Goal: Book appointment/travel/reservation: Book appointment/travel/reservation

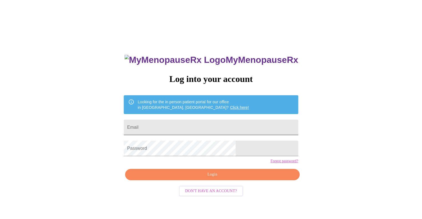
click at [240, 125] on input "Email" at bounding box center [211, 128] width 174 height 16
type input "[EMAIL_ADDRESS][DOMAIN_NAME]"
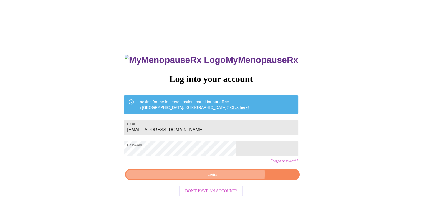
click at [226, 178] on span "Login" at bounding box center [211, 174] width 161 height 7
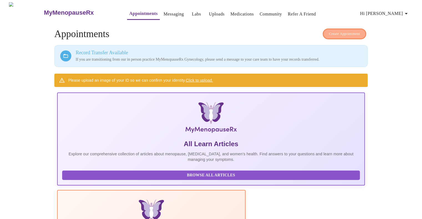
click at [335, 32] on span "Create Appointment" at bounding box center [344, 34] width 31 height 6
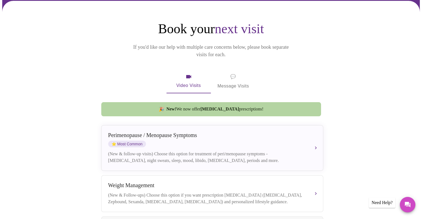
scroll to position [43, 0]
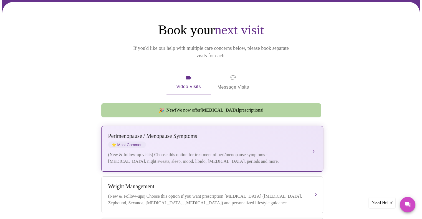
click at [318, 142] on button "[MEDICAL_DATA] / Menopause Symptoms ⭐ Most Common (New & follow-up visits) Choo…" at bounding box center [212, 149] width 222 height 46
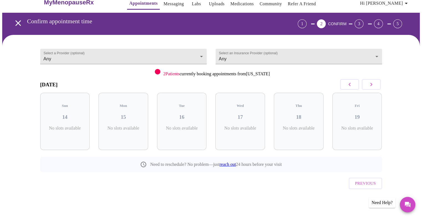
scroll to position [0, 0]
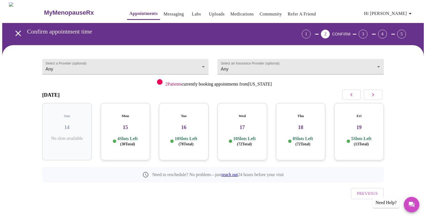
click at [131, 130] on div "Mon 15 4 Slots Left ( 30 Total)" at bounding box center [126, 131] width 50 height 57
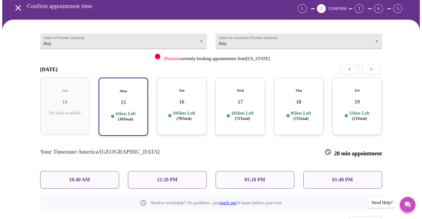
scroll to position [43, 0]
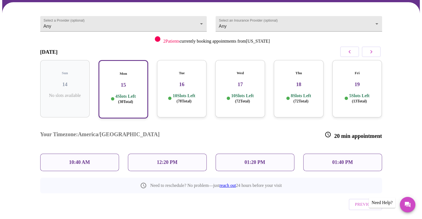
click at [261, 154] on div "01:20 PM" at bounding box center [254, 162] width 79 height 17
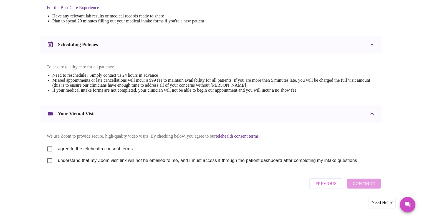
scroll to position [182, 0]
click at [52, 143] on input "I agree to the telehealth consent terms" at bounding box center [50, 149] width 12 height 12
checkbox input "true"
click at [52, 165] on input "I understand that my Zoom visit link will not be emailed to me, and I must acce…" at bounding box center [50, 161] width 12 height 12
checkbox input "true"
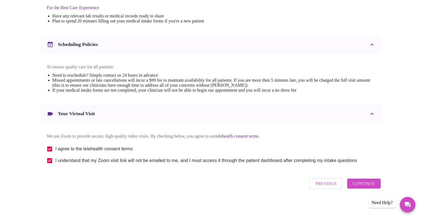
click at [362, 189] on button "Continue" at bounding box center [363, 184] width 33 height 10
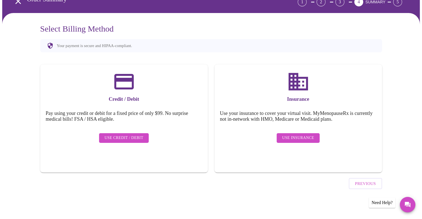
scroll to position [16, 0]
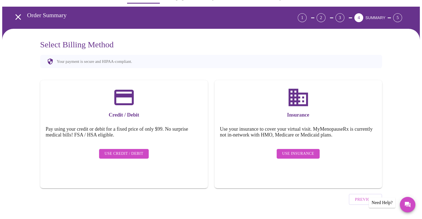
click at [296, 151] on span "Use Insurance" at bounding box center [298, 154] width 32 height 7
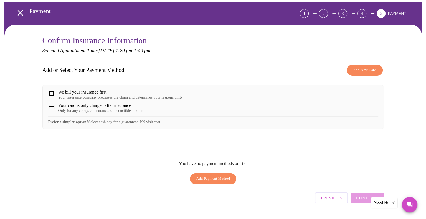
scroll to position [20, 0]
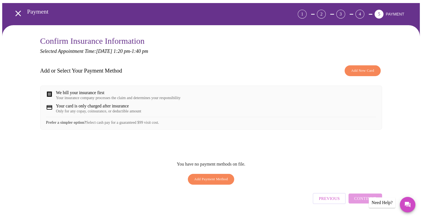
click at [364, 74] on button "Add New Card" at bounding box center [362, 70] width 36 height 11
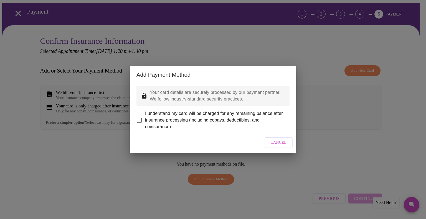
click at [138, 120] on input "I understand my card will be charged for any remaining balance after insurance …" at bounding box center [139, 120] width 12 height 12
checkbox input "true"
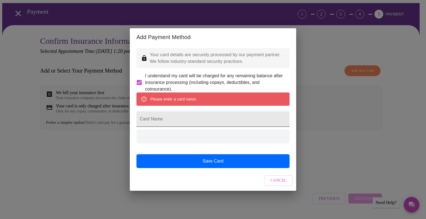
click at [247, 124] on input "Card Name" at bounding box center [212, 119] width 153 height 16
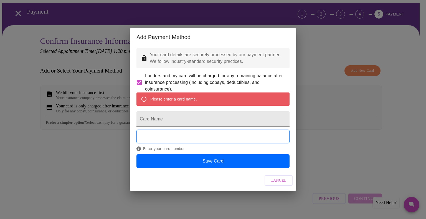
click at [238, 122] on input "Card Name" at bounding box center [212, 119] width 153 height 16
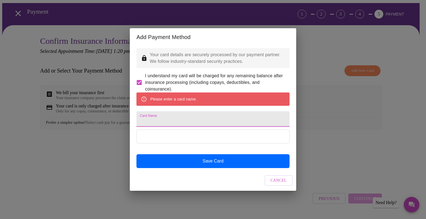
click at [421, 176] on div "Add Payment Method Your card details are securely processed by our payment part…" at bounding box center [213, 109] width 426 height 219
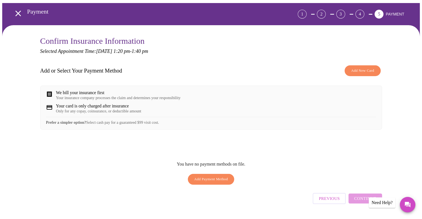
click at [361, 68] on span "Add New Card" at bounding box center [362, 71] width 23 height 6
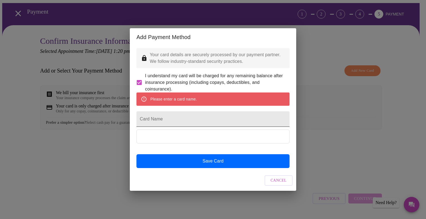
click at [230, 121] on input "Card Name" at bounding box center [212, 119] width 153 height 16
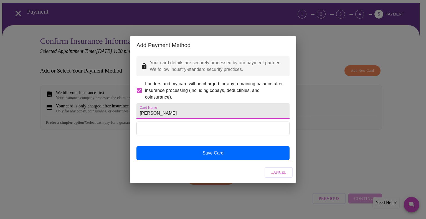
type input "[PERSON_NAME]"
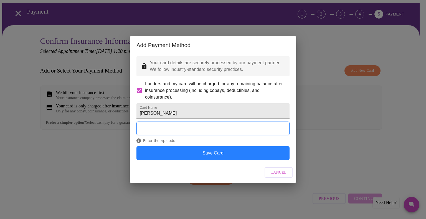
click at [183, 160] on button "Save Card" at bounding box center [212, 153] width 153 height 14
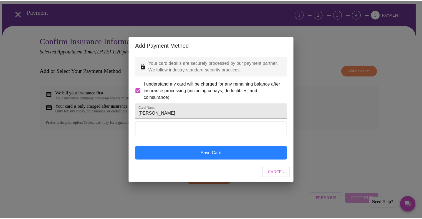
scroll to position [0, 0]
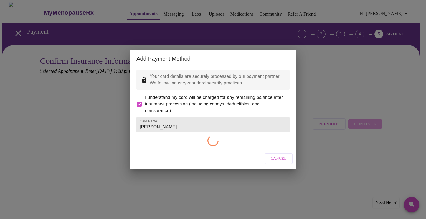
checkbox input "false"
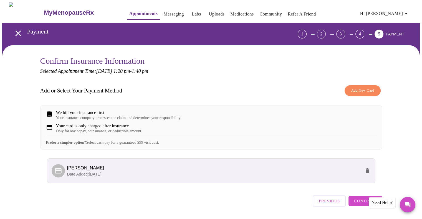
scroll to position [21, 0]
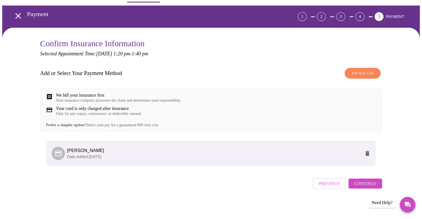
click at [370, 187] on span "Continue" at bounding box center [365, 183] width 22 height 7
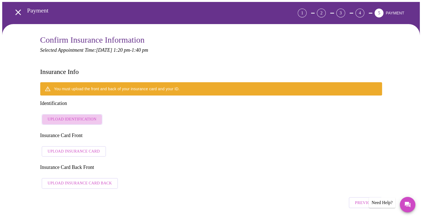
click at [75, 116] on span "Upload Identification" at bounding box center [72, 119] width 49 height 7
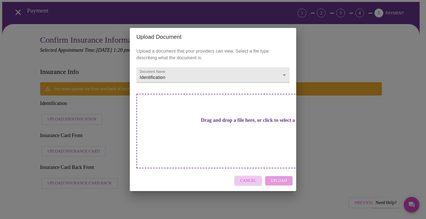
click at [244, 178] on span "Cancel" at bounding box center [248, 181] width 16 height 7
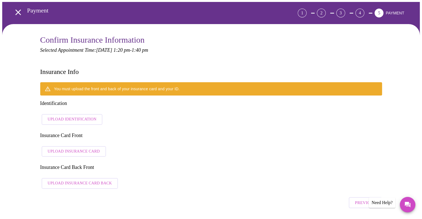
click at [86, 116] on span "Upload Identification" at bounding box center [72, 119] width 49 height 7
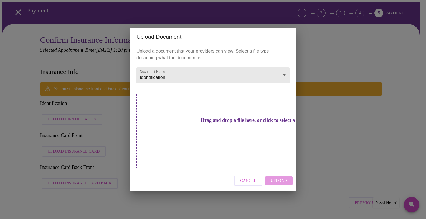
click at [180, 123] on h3 "Drag and drop a file here, or click to select a file" at bounding box center [251, 121] width 153 height 6
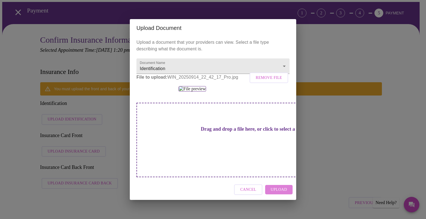
click at [278, 193] on span "Upload" at bounding box center [279, 190] width 16 height 7
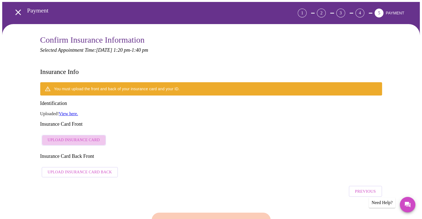
click at [92, 137] on span "Upload Insurance Card" at bounding box center [74, 140] width 52 height 7
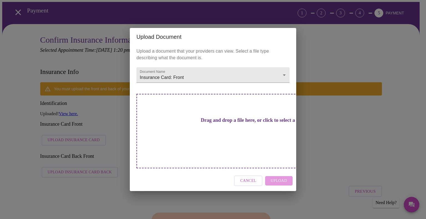
click at [230, 123] on h3 "Drag and drop a file here, or click to select a file" at bounding box center [251, 121] width 153 height 6
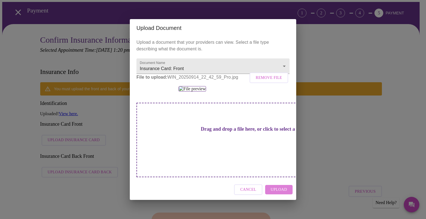
click at [279, 193] on span "Upload" at bounding box center [279, 190] width 16 height 7
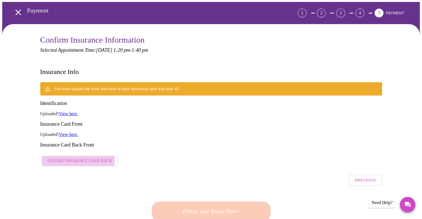
click at [75, 158] on span "Upload Insurance Card Back" at bounding box center [80, 161] width 64 height 7
click at [80, 158] on span "Upload Insurance Card Back" at bounding box center [80, 161] width 64 height 7
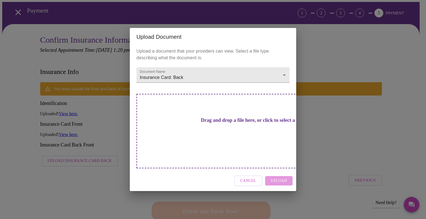
click at [225, 123] on h3 "Drag and drop a file here, or click to select a file" at bounding box center [251, 121] width 153 height 6
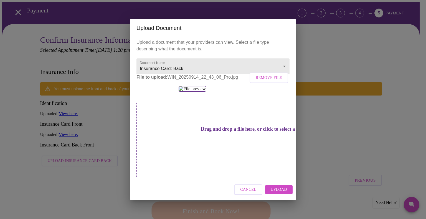
click at [284, 193] on span "Upload" at bounding box center [279, 190] width 16 height 7
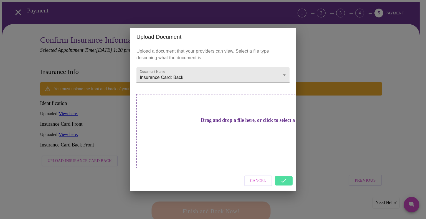
click at [284, 171] on div "Cancel" at bounding box center [213, 181] width 166 height 21
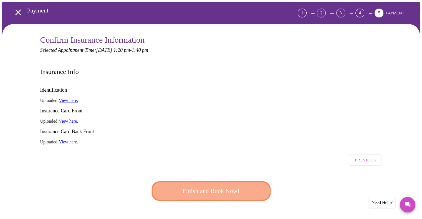
click at [237, 186] on span "Finish and Book Now!" at bounding box center [211, 191] width 103 height 10
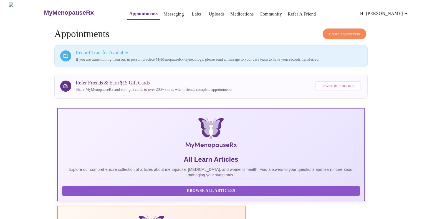
click at [222, 59] on p "If you are transitioning from our in person practice MyMenopauseRx Gynecology, …" at bounding box center [219, 60] width 286 height 6
click at [163, 11] on link "Messaging" at bounding box center [173, 14] width 20 height 8
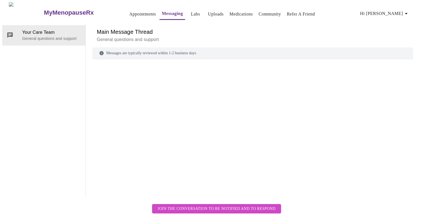
scroll to position [21, 0]
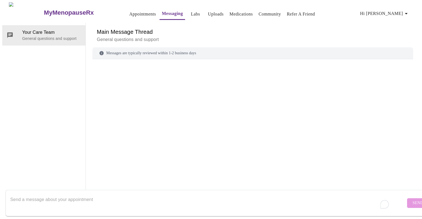
click at [94, 198] on textarea "To enrich screen reader interactions, please activate Accessibility in Grammarl…" at bounding box center [207, 203] width 395 height 18
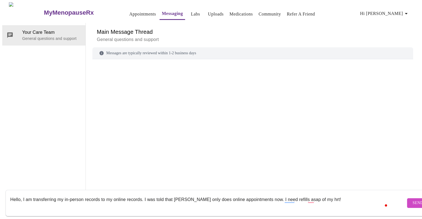
type textarea "Hello, I am transferring my in-person records to my online records. I was told …"
click at [412, 200] on span "Send" at bounding box center [417, 203] width 11 height 7
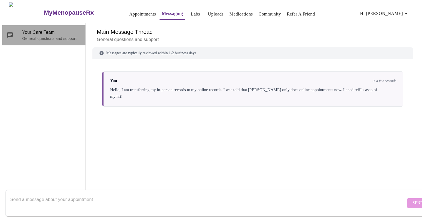
click at [36, 36] on p "General questions and support" at bounding box center [51, 39] width 59 height 6
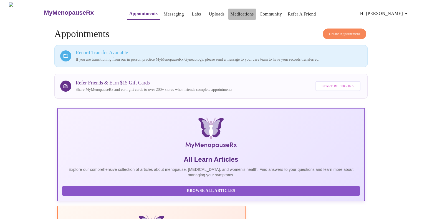
click at [235, 14] on link "Medications" at bounding box center [241, 14] width 23 height 8
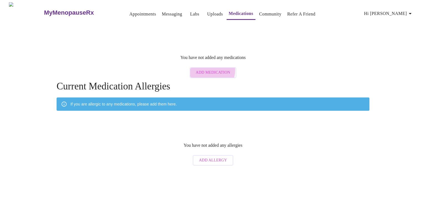
click at [208, 69] on span "Add Medication" at bounding box center [213, 72] width 34 height 7
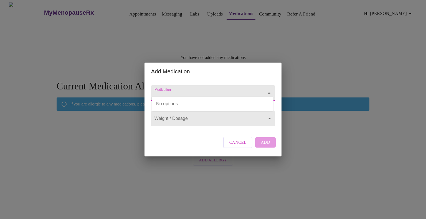
click at [205, 91] on input "Medication" at bounding box center [204, 96] width 103 height 10
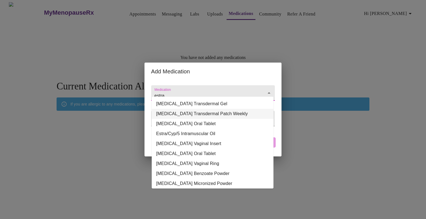
click at [206, 113] on li "[MEDICAL_DATA] Transdermal Patch Weekly" at bounding box center [213, 114] width 122 height 10
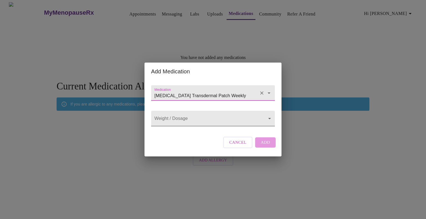
type input "[MEDICAL_DATA] Transdermal Patch Weekly"
click at [207, 123] on body "MyMenopauseRx Appointments Messaging Labs Uploads Medications Community Refer a…" at bounding box center [212, 85] width 421 height 166
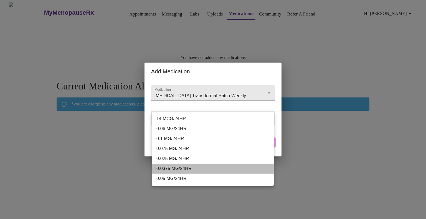
click at [189, 167] on li "0.0375 MG/24HR" at bounding box center [213, 169] width 122 height 10
type input "0.0375 MG/24HR"
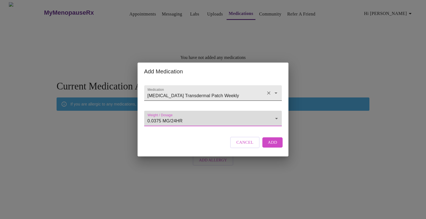
click at [246, 85] on div "[MEDICAL_DATA] Transdermal Patch Weekly" at bounding box center [213, 93] width 138 height 16
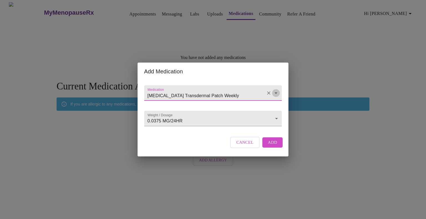
click at [275, 90] on icon "Open" at bounding box center [275, 93] width 7 height 7
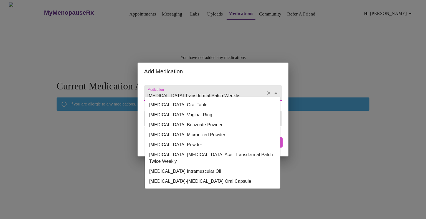
scroll to position [53, 0]
click at [249, 153] on li "[MEDICAL_DATA]-[MEDICAL_DATA] Acet Transdermal Patch Twice Weekly" at bounding box center [213, 158] width 136 height 17
type input "[MEDICAL_DATA]-[MEDICAL_DATA] Acet Transdermal Patch Twice Weekly"
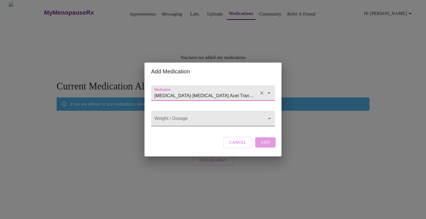
click at [259, 120] on body "MyMenopauseRx Appointments Messaging Labs Uploads Medications Community Refer a…" at bounding box center [212, 85] width 421 height 166
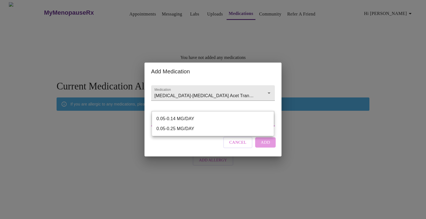
click at [192, 130] on li "0.05-0.25 MG/DAY" at bounding box center [213, 129] width 122 height 10
type input "0.05-0.25 MG/DAY"
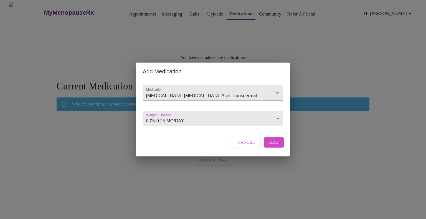
click at [421, 103] on div "Add Medication Medication [MEDICAL_DATA]-[MEDICAL_DATA] Acet Transdermal Patch …" at bounding box center [213, 109] width 426 height 219
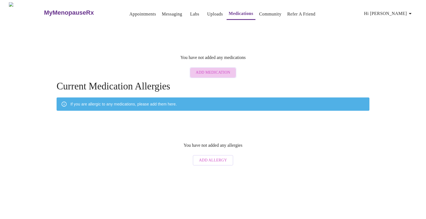
click at [225, 70] on span "Add Medication" at bounding box center [213, 72] width 34 height 7
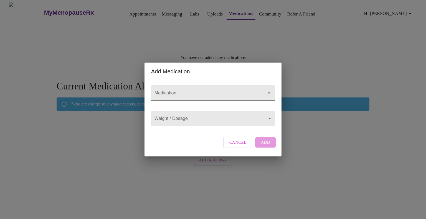
click at [217, 91] on input "Medication" at bounding box center [204, 96] width 103 height 10
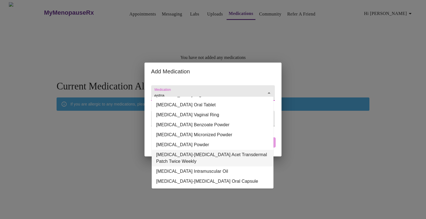
click at [249, 155] on li "[MEDICAL_DATA]-[MEDICAL_DATA] Acet Transdermal Patch Twice Weekly" at bounding box center [213, 158] width 122 height 17
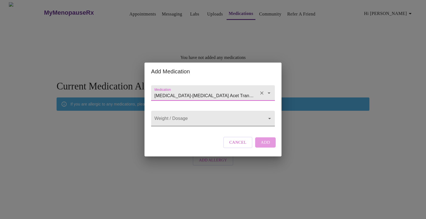
type input "[MEDICAL_DATA]-[MEDICAL_DATA] Acet Transdermal Patch Twice Weekly"
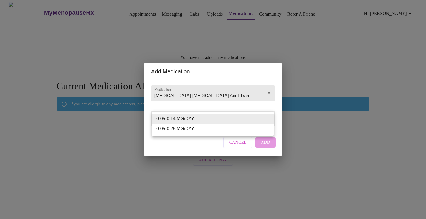
click at [232, 117] on body "MyMenopauseRx Appointments Messaging Labs Uploads Medications Community Refer a…" at bounding box center [212, 85] width 421 height 166
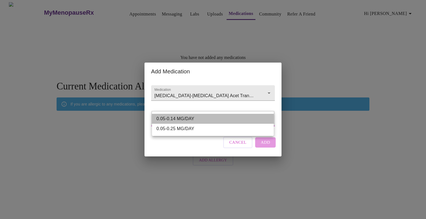
click at [219, 122] on li "0.05-0.14 MG/DAY" at bounding box center [213, 119] width 122 height 10
type input "0.05-0.14 MG/DAY"
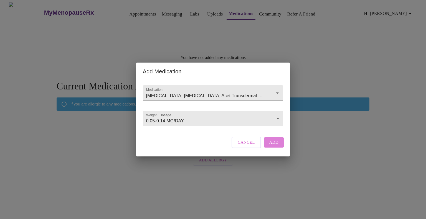
click at [273, 146] on span "Add" at bounding box center [273, 142] width 9 height 7
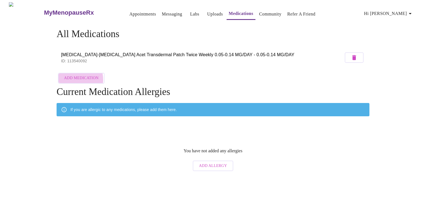
click at [73, 78] on span "Add Medication" at bounding box center [81, 78] width 34 height 7
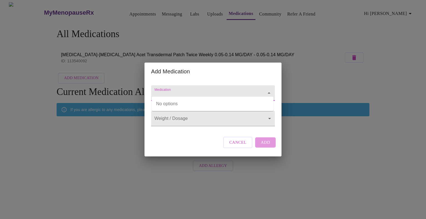
click at [168, 91] on input "Medication" at bounding box center [204, 96] width 103 height 10
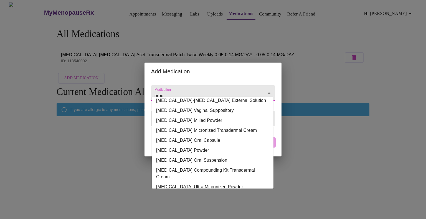
scroll to position [45, 0]
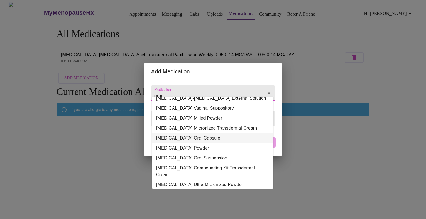
click at [217, 139] on li "[MEDICAL_DATA] Oral Capsule" at bounding box center [213, 138] width 122 height 10
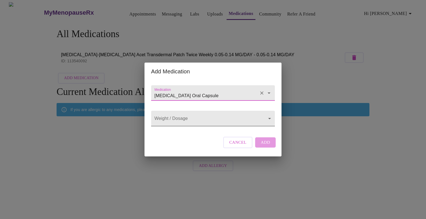
type input "[MEDICAL_DATA] Oral Capsule"
click at [217, 117] on body "MyMenopauseRx Appointments Messaging Labs Uploads Medications Community Refer a…" at bounding box center [212, 88] width 421 height 172
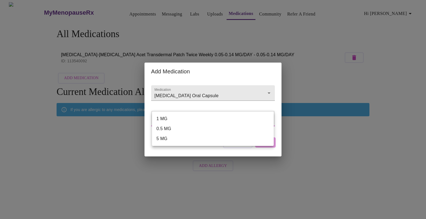
click at [212, 118] on li "1 MG" at bounding box center [213, 119] width 122 height 10
type input "1 MG"
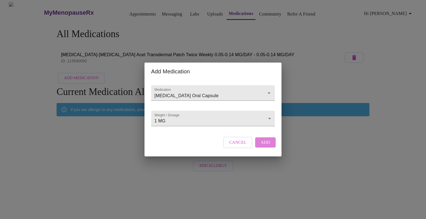
click at [268, 146] on span "Add" at bounding box center [265, 142] width 9 height 7
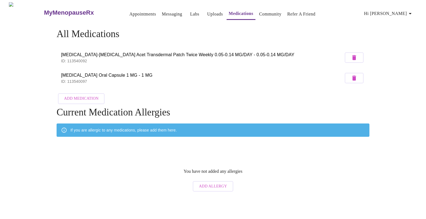
click at [90, 95] on span "Add Medication" at bounding box center [81, 98] width 34 height 7
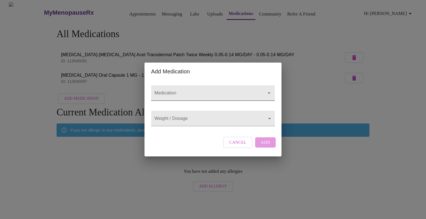
click at [180, 91] on input "Medication" at bounding box center [204, 96] width 103 height 10
type input "r"
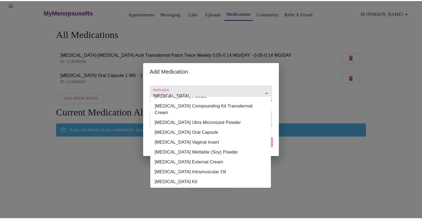
scroll to position [86, 0]
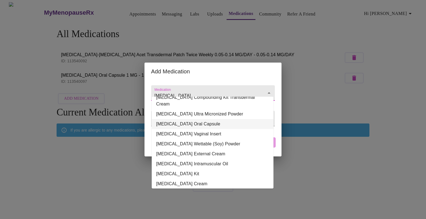
click at [230, 119] on li "[MEDICAL_DATA] Oral Capsule" at bounding box center [213, 124] width 122 height 10
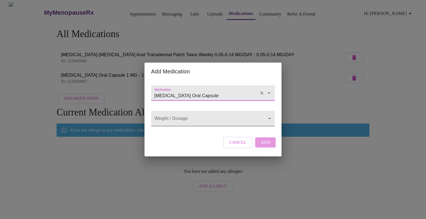
type input "[MEDICAL_DATA] Oral Capsule"
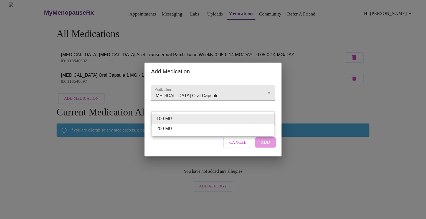
click at [231, 118] on body "MyMenopauseRx Appointments Messaging Labs Uploads Medications Community Refer a…" at bounding box center [212, 98] width 421 height 192
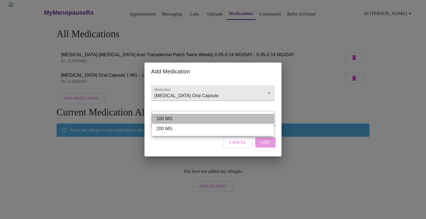
click at [231, 120] on li "100 MG" at bounding box center [213, 119] width 122 height 10
type input "100 MG"
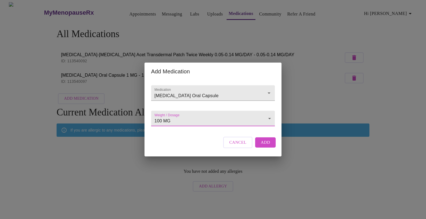
click at [264, 146] on span "Add" at bounding box center [265, 142] width 9 height 7
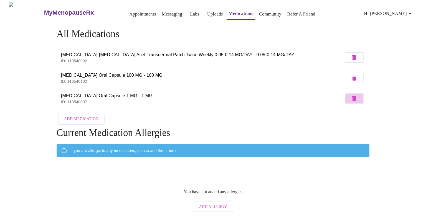
click at [357, 97] on button "button" at bounding box center [354, 98] width 19 height 11
click at [357, 99] on li "[MEDICAL_DATA] Oral Capsule 1 MG - 1 MG ID: 113540097" at bounding box center [213, 98] width 313 height 21
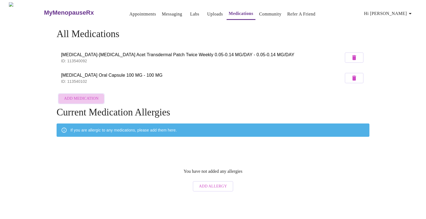
click at [96, 97] on span "Add Medication" at bounding box center [81, 98] width 34 height 7
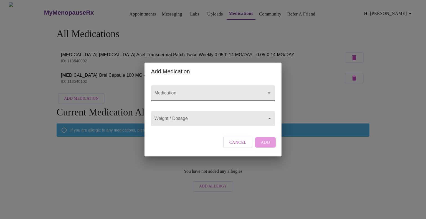
click at [199, 85] on div at bounding box center [213, 93] width 124 height 16
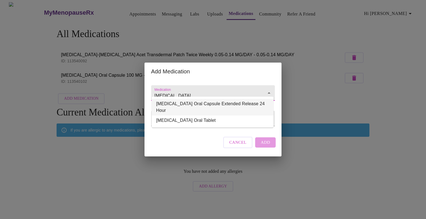
click at [204, 104] on li "[MEDICAL_DATA] Oral Capsule Extended Release 24 Hour" at bounding box center [213, 107] width 122 height 17
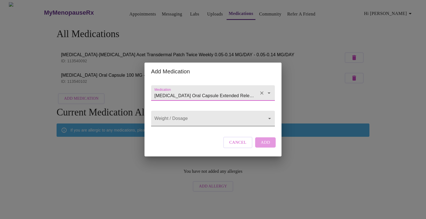
type input "[MEDICAL_DATA] Oral Capsule Extended Release 24 Hour"
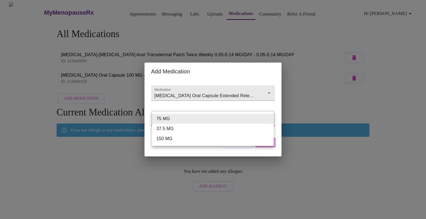
click at [204, 122] on body "MyMenopauseRx Appointments Messaging Labs Uploads Medications Community Refer a…" at bounding box center [212, 98] width 421 height 192
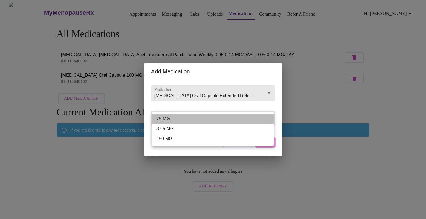
click at [203, 122] on li "75 MG" at bounding box center [213, 119] width 122 height 10
type input "75 MG"
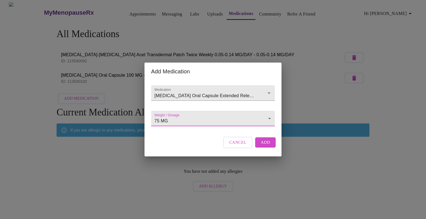
click at [271, 147] on button "Add" at bounding box center [265, 142] width 21 height 10
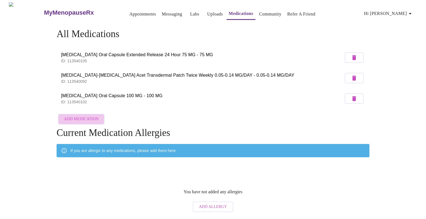
click at [93, 120] on span "Add Medication" at bounding box center [81, 119] width 34 height 7
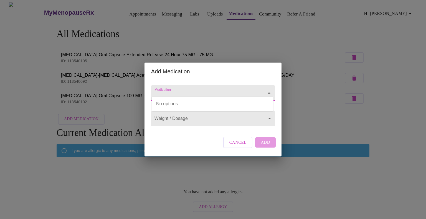
click at [192, 91] on input "Medication" at bounding box center [204, 96] width 103 height 10
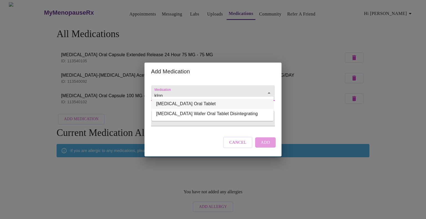
click at [198, 101] on li "[MEDICAL_DATA] Oral Tablet" at bounding box center [213, 104] width 122 height 10
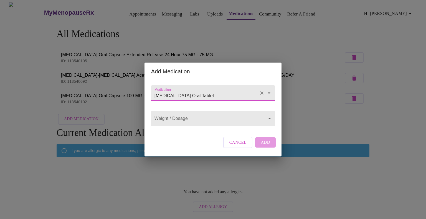
type input "[MEDICAL_DATA] Oral Tablet"
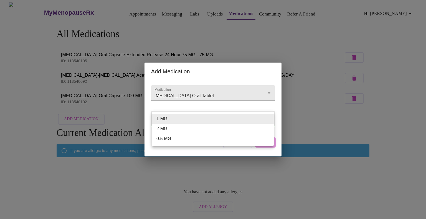
click at [203, 116] on body "MyMenopauseRx Appointments Messaging Labs Uploads Medications Community Refer a…" at bounding box center [212, 108] width 421 height 213
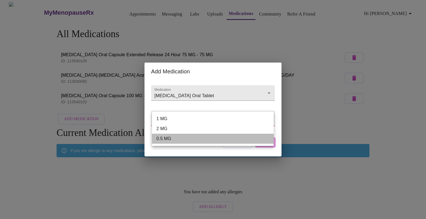
click at [195, 139] on li "0.5 MG" at bounding box center [213, 139] width 122 height 10
type input "0.5 MG"
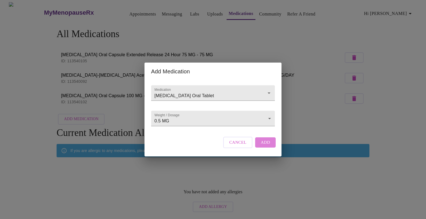
click at [264, 146] on span "Add" at bounding box center [265, 142] width 9 height 7
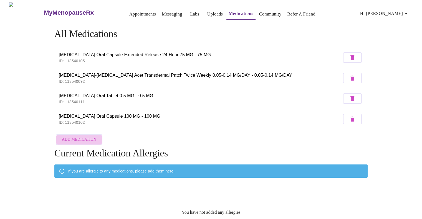
click at [83, 138] on span "Add Medication" at bounding box center [79, 139] width 34 height 7
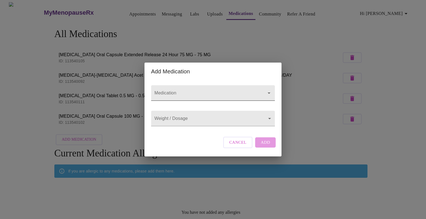
click at [213, 91] on input "Medication" at bounding box center [204, 96] width 103 height 10
type input "[MEDICAL_DATA] Oral Tablet"
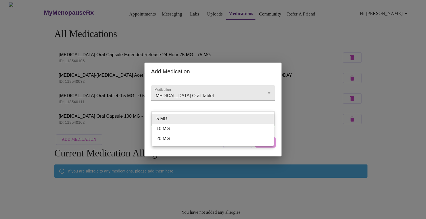
click at [171, 121] on body "MyMenopauseRx Appointments Messaging Labs Uploads Medications Community Refer a…" at bounding box center [212, 118] width 421 height 233
click at [168, 129] on li "10 MG" at bounding box center [213, 129] width 122 height 10
type input "10 MG"
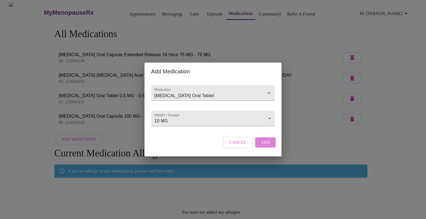
click at [263, 146] on span "Add" at bounding box center [265, 142] width 9 height 7
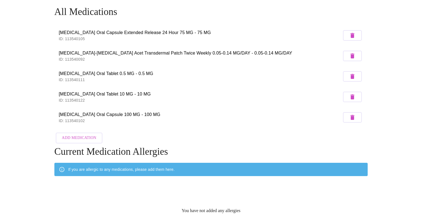
scroll to position [0, 0]
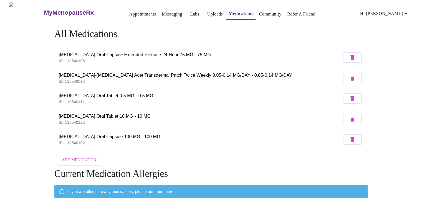
click at [207, 13] on link "Uploads" at bounding box center [215, 14] width 16 height 8
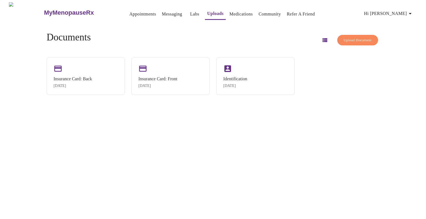
click at [190, 12] on link "Labs" at bounding box center [194, 14] width 9 height 8
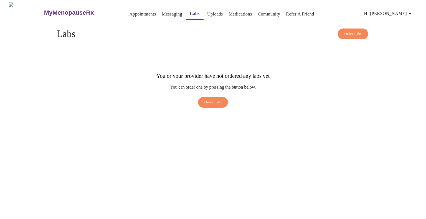
click at [161, 19] on div "MyMenopauseRx Appointments Messaging Labs Uploads Medications Community Refer a…" at bounding box center [212, 12] width 421 height 21
click at [162, 12] on link "Messaging" at bounding box center [172, 14] width 20 height 8
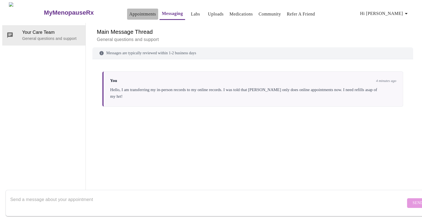
click at [129, 10] on link "Appointments" at bounding box center [142, 14] width 27 height 8
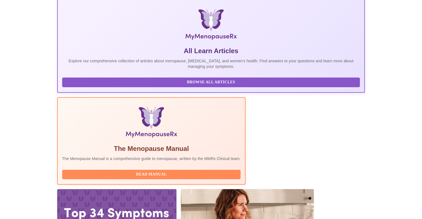
scroll to position [112, 0]
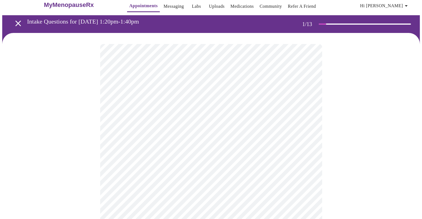
scroll to position [18, 0]
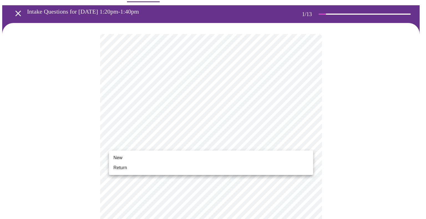
click at [118, 156] on span "New" at bounding box center [117, 158] width 9 height 7
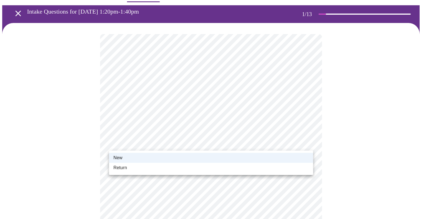
click at [122, 166] on span "Return" at bounding box center [120, 168] width 14 height 7
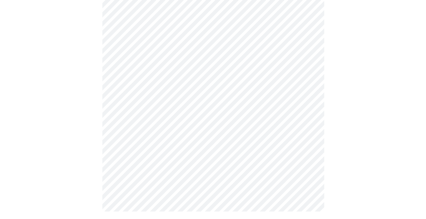
scroll to position [279, 0]
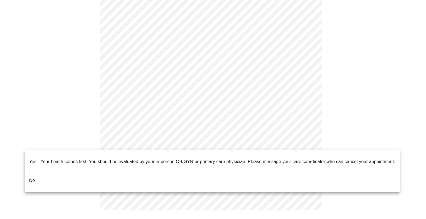
click at [36, 172] on li "No" at bounding box center [212, 180] width 375 height 19
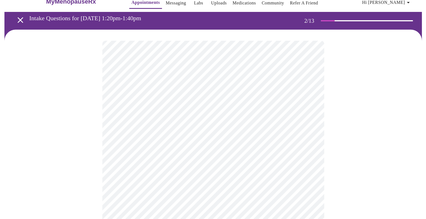
scroll to position [13, 0]
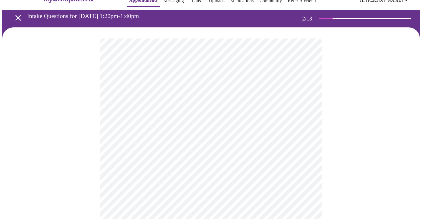
click at [301, 104] on body "MyMenopauseRx Appointments Messaging Labs Uploads Medications Community Refer a…" at bounding box center [210, 155] width 417 height 333
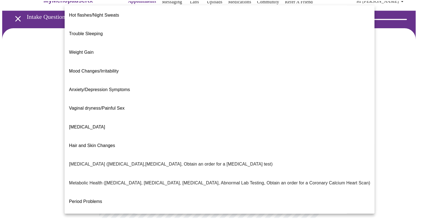
scroll to position [2, 0]
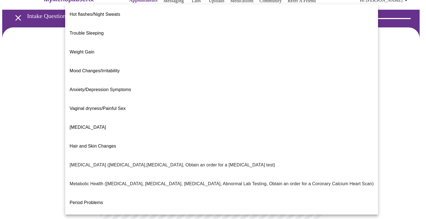
click at [120, 8] on li "Hot flashes/Night Sweats" at bounding box center [221, 14] width 313 height 19
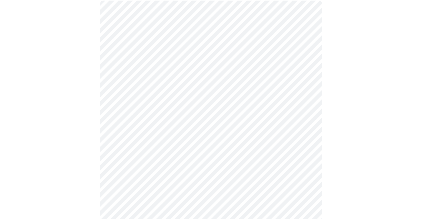
scroll to position [52, 0]
click at [313, 121] on body "MyMenopauseRx Appointments Messaging Labs Uploads Medications Community Refer a…" at bounding box center [210, 115] width 417 height 330
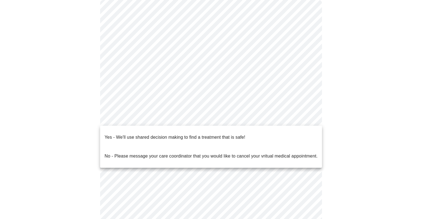
click at [225, 134] on p "Yes - We'll use shared decision making to find a treatment that is safe!" at bounding box center [175, 137] width 141 height 7
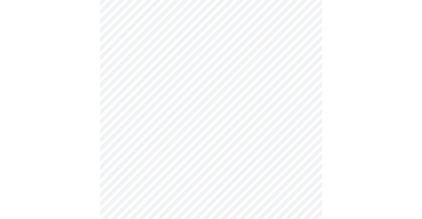
scroll to position [79, 0]
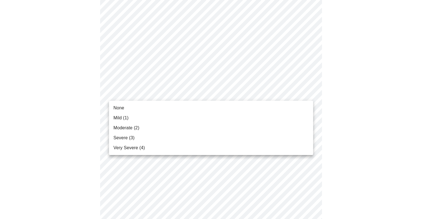
click at [116, 106] on span "None" at bounding box center [118, 108] width 11 height 7
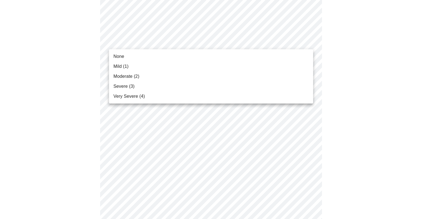
click at [122, 77] on span "Moderate (2)" at bounding box center [126, 76] width 26 height 7
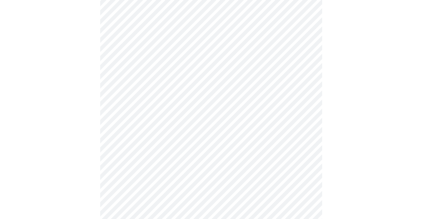
scroll to position [127, 0]
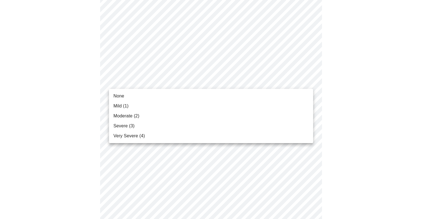
click at [120, 108] on span "Mild (1)" at bounding box center [120, 106] width 15 height 7
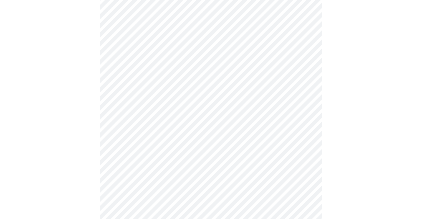
scroll to position [178, 0]
click at [300, 75] on body "MyMenopauseRx Appointments Messaging Labs Uploads Medications Community Refer a…" at bounding box center [210, 181] width 417 height 714
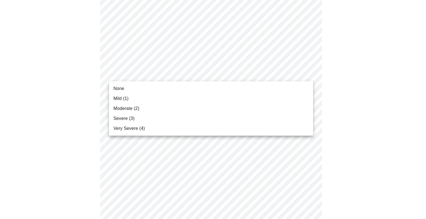
click at [121, 100] on span "Mild (1)" at bounding box center [120, 98] width 15 height 7
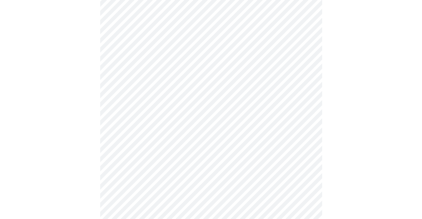
click at [304, 111] on body "MyMenopauseRx Appointments Messaging Labs Uploads Medications Community Refer a…" at bounding box center [210, 177] width 417 height 706
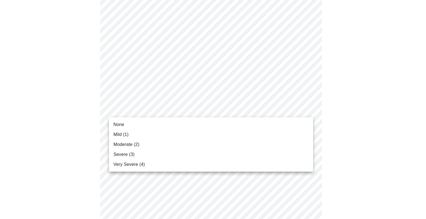
click at [127, 155] on span "Severe (3)" at bounding box center [123, 154] width 21 height 7
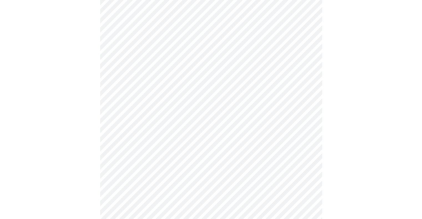
scroll to position [245, 0]
click at [302, 130] on body "MyMenopauseRx Appointments Messaging Labs Uploads Medications Community Refer a…" at bounding box center [210, 106] width 417 height 698
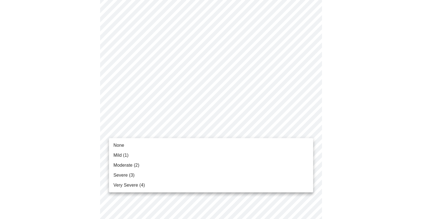
click at [124, 165] on span "Moderate (2)" at bounding box center [126, 165] width 26 height 7
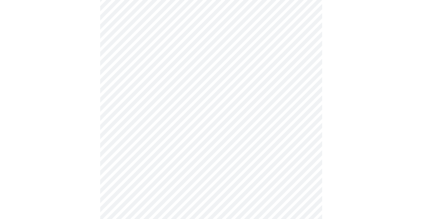
scroll to position [297, 0]
click at [299, 121] on body "MyMenopauseRx Appointments Messaging Labs Uploads Medications Community Refer a…" at bounding box center [210, 51] width 417 height 691
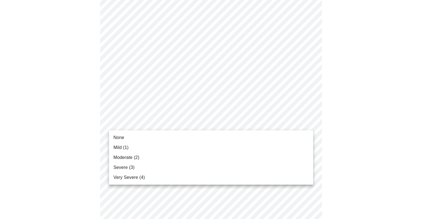
click at [125, 177] on span "Very Severe (4)" at bounding box center [128, 177] width 31 height 7
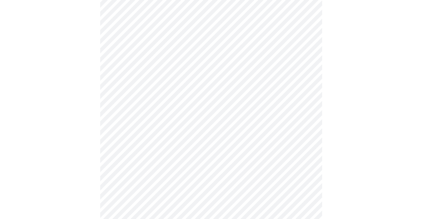
scroll to position [337, 0]
click at [262, 125] on body "MyMenopauseRx Appointments Messaging Labs Uploads Medications Community Refer a…" at bounding box center [210, 6] width 417 height 683
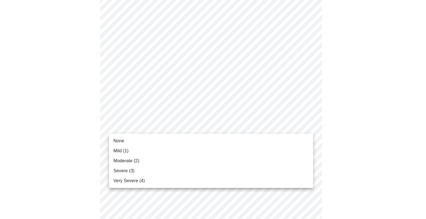
click at [124, 149] on span "Mild (1)" at bounding box center [120, 151] width 15 height 7
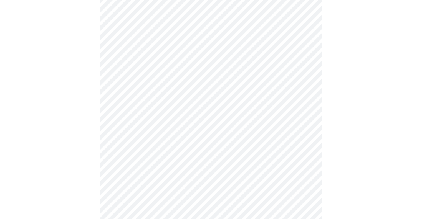
scroll to position [374, 0]
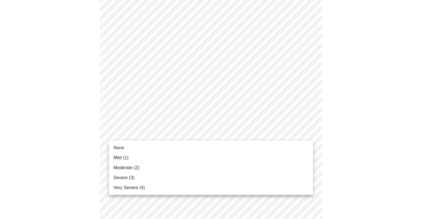
click at [119, 149] on span "None" at bounding box center [118, 148] width 11 height 7
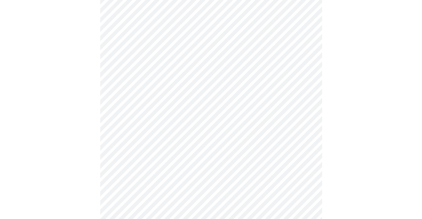
scroll to position [412, 0]
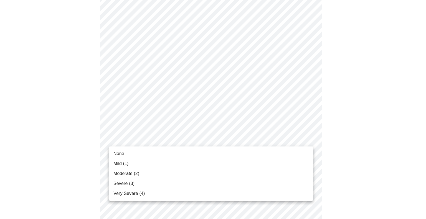
click at [130, 174] on span "Moderate (2)" at bounding box center [126, 173] width 26 height 7
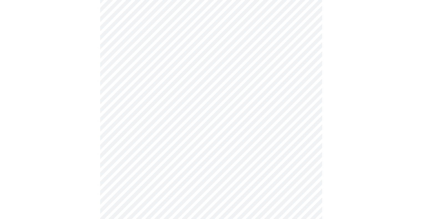
scroll to position [218, 0]
click at [312, 104] on body "MyMenopauseRx Appointments Messaging Labs Uploads Medications Community Refer a…" at bounding box center [210, 114] width 417 height 659
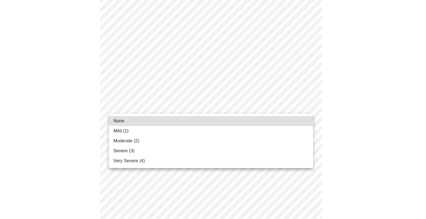
click at [122, 140] on span "Moderate (2)" at bounding box center [126, 141] width 26 height 7
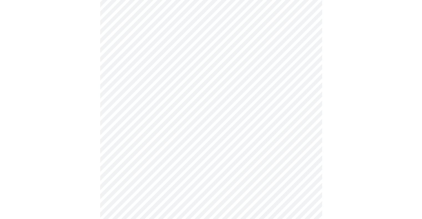
scroll to position [206, 0]
click at [300, 131] on body "MyMenopauseRx Appointments Messaging Labs Uploads Medications Community Refer a…" at bounding box center [210, 70] width 417 height 547
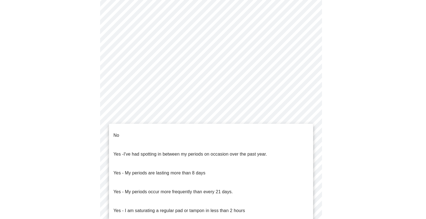
click at [116, 132] on p "No" at bounding box center [116, 135] width 6 height 7
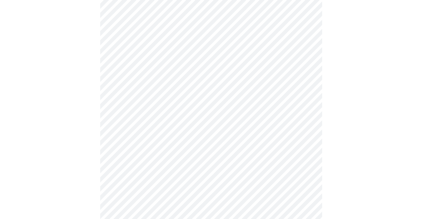
scroll to position [248, 0]
click at [299, 136] on body "MyMenopauseRx Appointments Messaging Labs Uploads Medications Community Refer a…" at bounding box center [210, 25] width 417 height 543
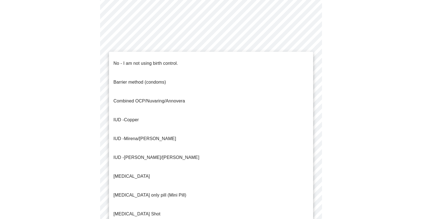
click at [130, 63] on span "No - I am not using birth control." at bounding box center [145, 64] width 65 height 16
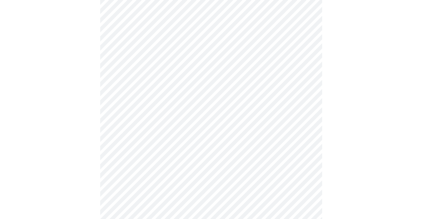
scroll to position [301, 0]
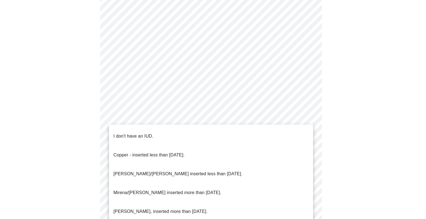
click at [140, 133] on p "I don't have an IUD." at bounding box center [133, 136] width 40 height 7
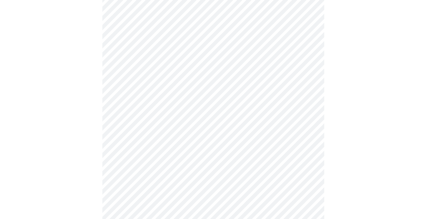
scroll to position [317, 0]
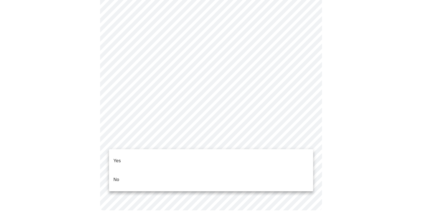
click at [116, 177] on p "No" at bounding box center [116, 180] width 6 height 7
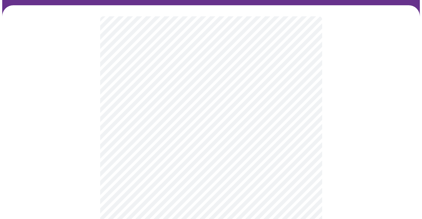
scroll to position [36, 0]
click at [291, 109] on body "MyMenopauseRx Appointments Messaging Labs Uploads Medications Community Refer a…" at bounding box center [210, 190] width 417 height 449
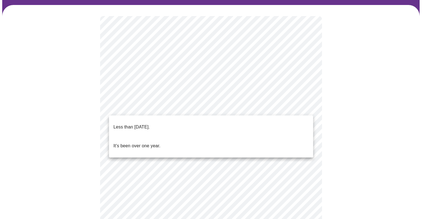
click at [149, 124] on p "Less than [DATE]." at bounding box center [131, 127] width 36 height 7
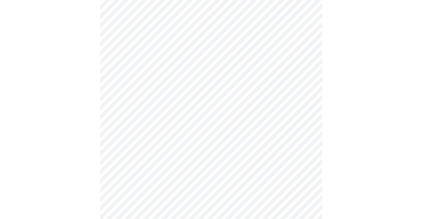
scroll to position [57, 0]
click at [269, 135] on body "MyMenopauseRx Appointments Messaging Labs Uploads Medications Community Refer a…" at bounding box center [210, 167] width 417 height 445
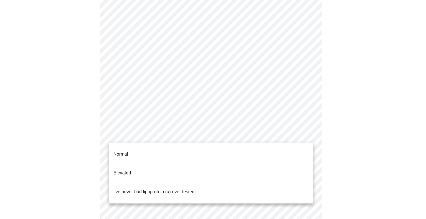
click at [126, 151] on p "Normal" at bounding box center [120, 154] width 14 height 7
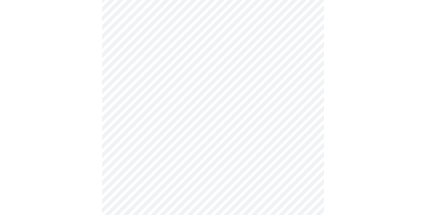
scroll to position [0, 0]
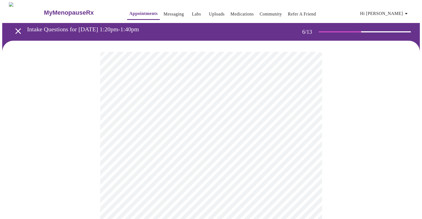
click at [272, 165] on body "MyMenopauseRx Appointments Messaging Labs Uploads Medications Community Refer a…" at bounding box center [210, 150] width 417 height 296
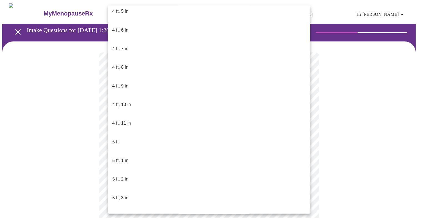
scroll to position [327, 0]
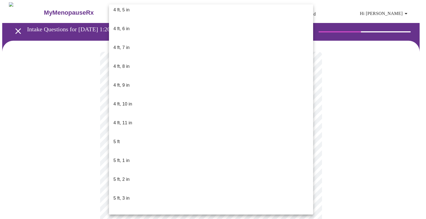
click at [122, 176] on p "5 ft, 2 in" at bounding box center [121, 179] width 16 height 7
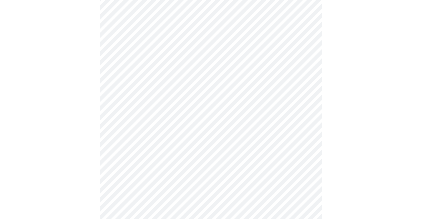
scroll to position [1402, 0]
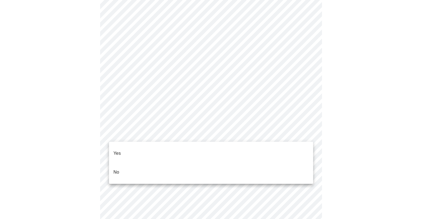
click at [118, 169] on p "No" at bounding box center [116, 172] width 6 height 7
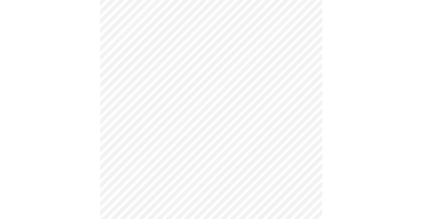
scroll to position [1506, 0]
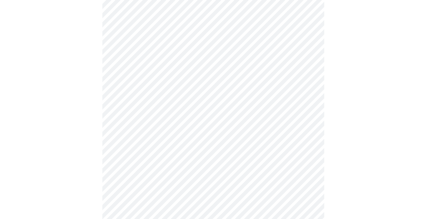
scroll to position [321, 0]
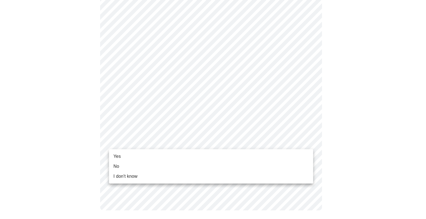
click at [115, 158] on span "Yes" at bounding box center [116, 156] width 7 height 7
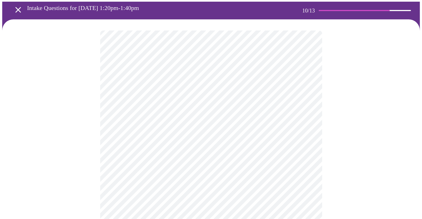
scroll to position [26, 0]
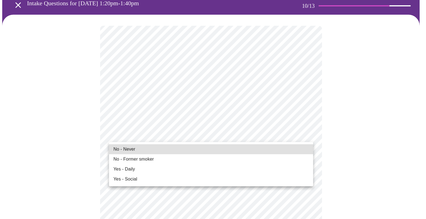
click at [123, 150] on span "No - Never" at bounding box center [124, 149] width 22 height 7
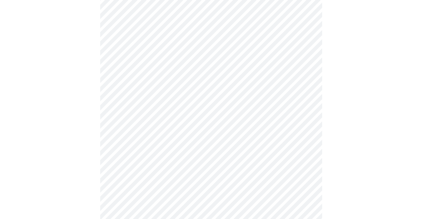
scroll to position [423, 0]
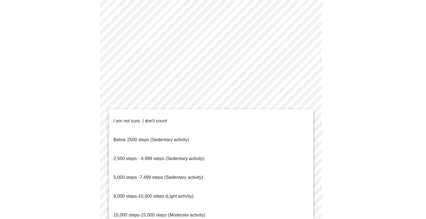
click at [189, 213] on span "10,000 steps-15,000 steps (Moderate activity)" at bounding box center [159, 215] width 92 height 5
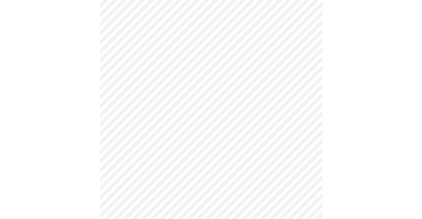
scroll to position [452, 0]
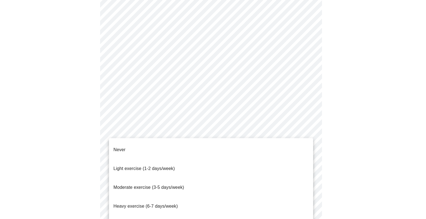
click at [178, 185] on span "Moderate exercise (3-5 days/week)" at bounding box center [148, 187] width 71 height 5
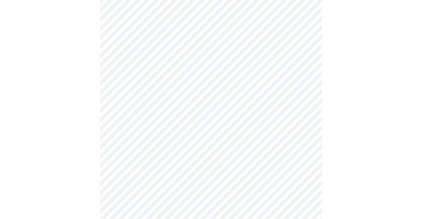
scroll to position [475, 0]
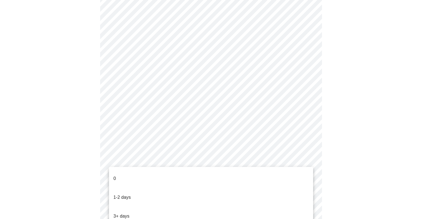
click at [124, 213] on p "3+ days" at bounding box center [121, 216] width 16 height 7
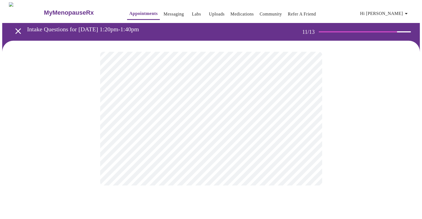
scroll to position [0, 0]
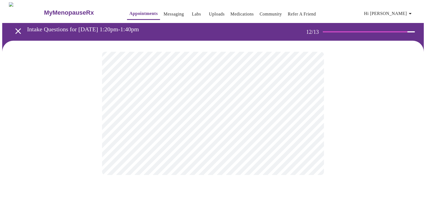
click at [298, 118] on body "MyMenopauseRx Appointments Messaging Labs Uploads Medications Community Refer a…" at bounding box center [212, 94] width 421 height 184
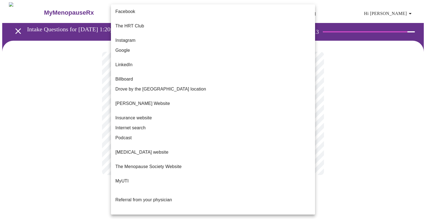
click at [139, 125] on span "Internet search" at bounding box center [130, 128] width 30 height 7
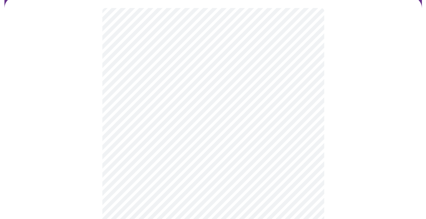
scroll to position [46, 0]
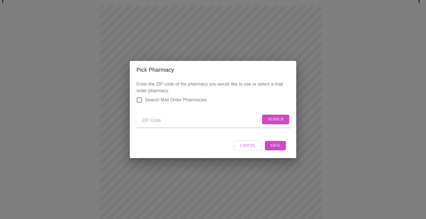
click at [140, 97] on input "Search Mail Order Pharmacies" at bounding box center [139, 100] width 12 height 12
checkbox input "true"
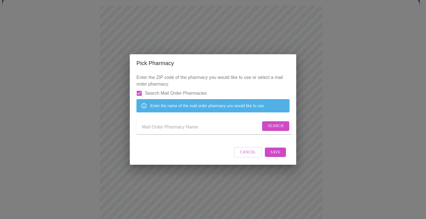
click at [232, 129] on input "Send a message to your care team" at bounding box center [201, 127] width 119 height 9
type input "prime"
click at [275, 128] on span "Search" at bounding box center [276, 126] width 16 height 7
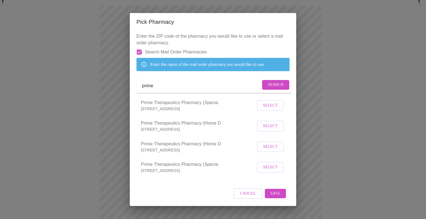
scroll to position [4, 0]
click at [269, 109] on span "Select" at bounding box center [270, 105] width 15 height 7
click at [266, 129] on span "Select" at bounding box center [270, 126] width 15 height 7
click at [199, 87] on input "prime" at bounding box center [201, 86] width 119 height 9
